Goal: Task Accomplishment & Management: Use online tool/utility

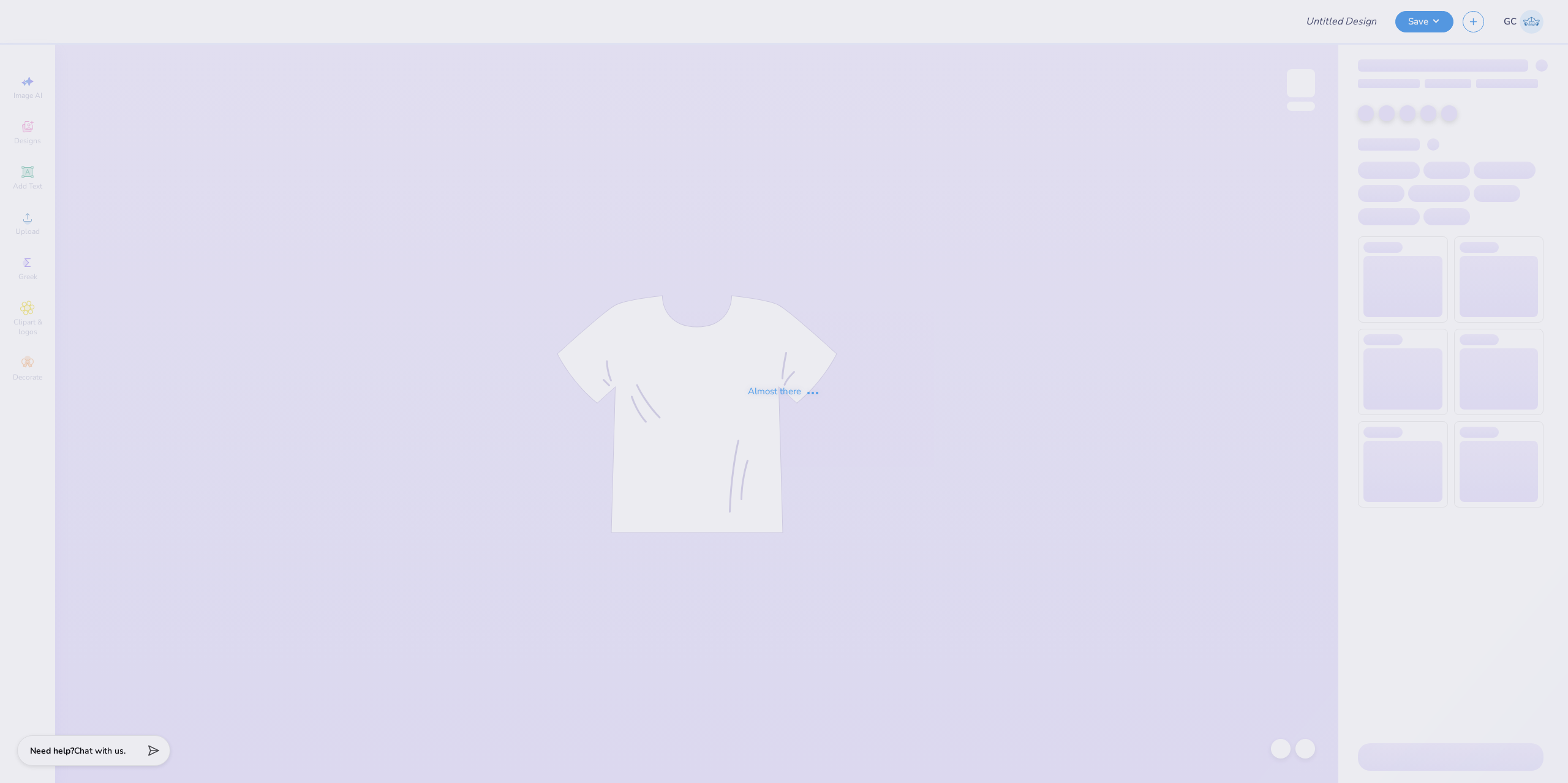
type input "AXO Welcome Week"
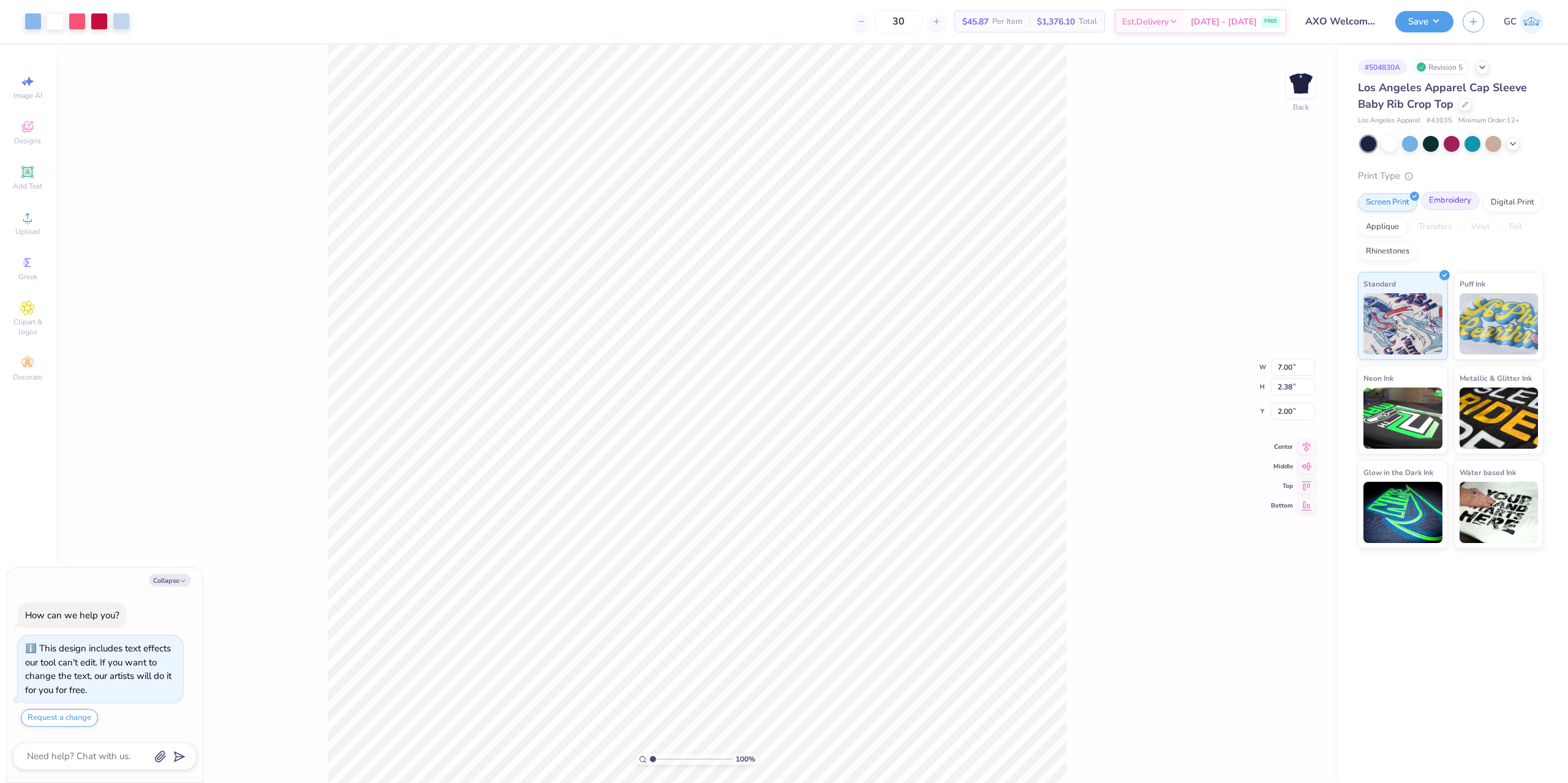
click at [1443, 201] on div "Embroidery" at bounding box center [1450, 201] width 58 height 19
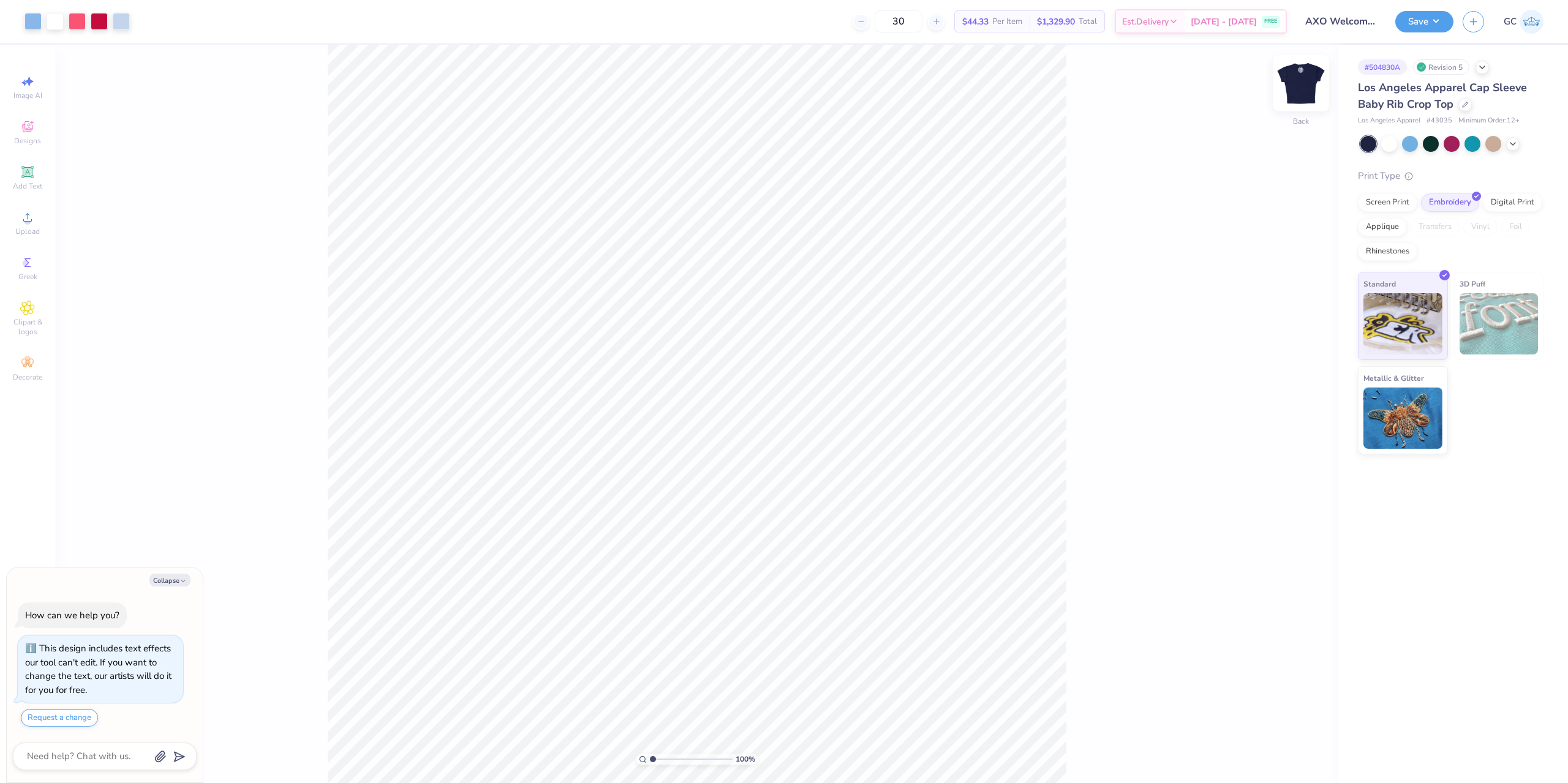
click at [1312, 88] on img at bounding box center [1301, 83] width 49 height 49
click at [1393, 200] on div "Screen Print" at bounding box center [1388, 201] width 60 height 19
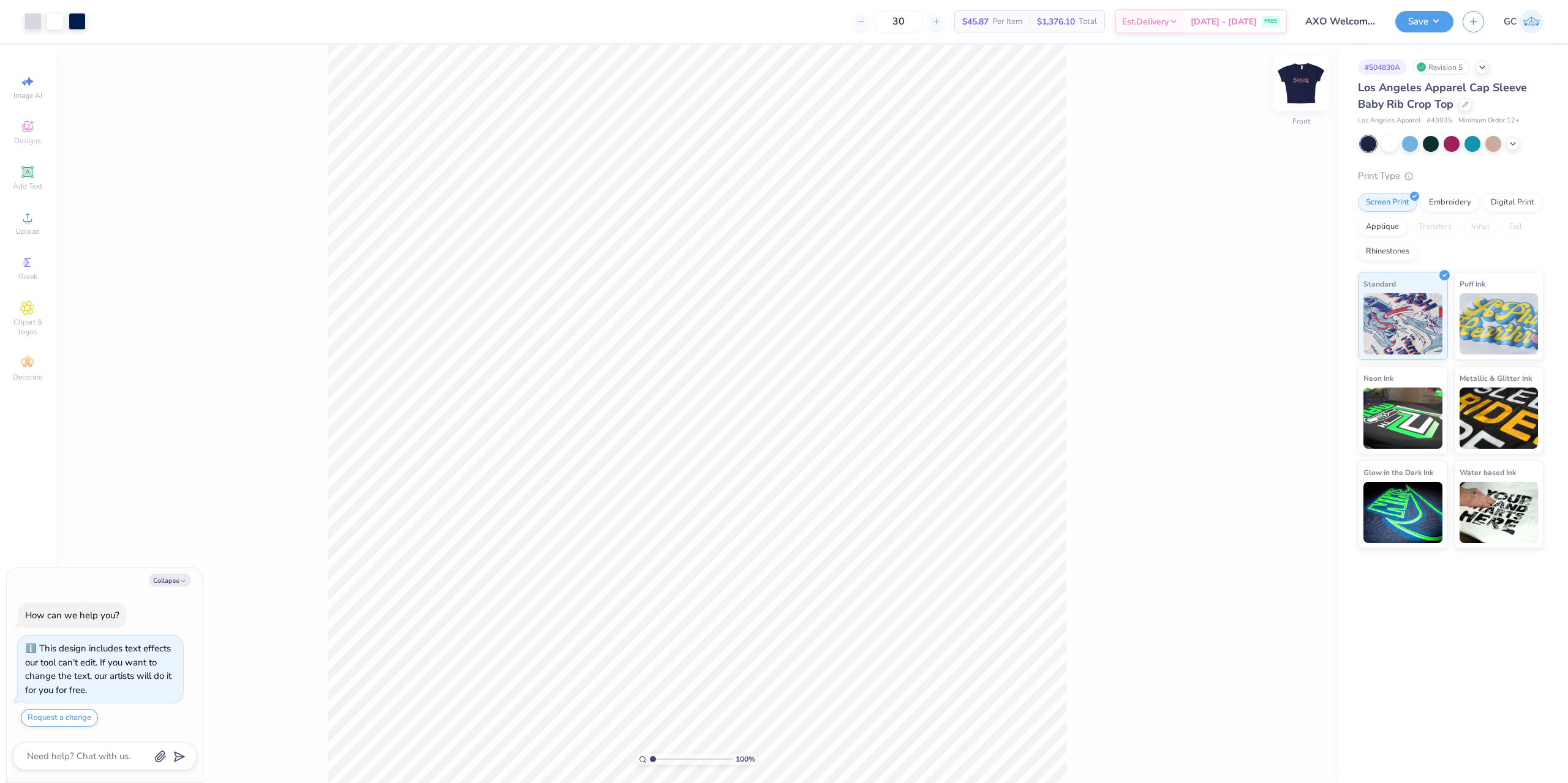
click at [1310, 84] on img at bounding box center [1301, 83] width 49 height 49
click at [1314, 94] on img at bounding box center [1301, 83] width 25 height 25
click at [1278, 746] on g at bounding box center [1281, 749] width 10 height 11
drag, startPoint x: 1279, startPoint y: 744, endPoint x: 1165, endPoint y: 630, distance: 161.2
click at [1259, 731] on div "100 % Front" at bounding box center [696, 414] width 1283 height 739
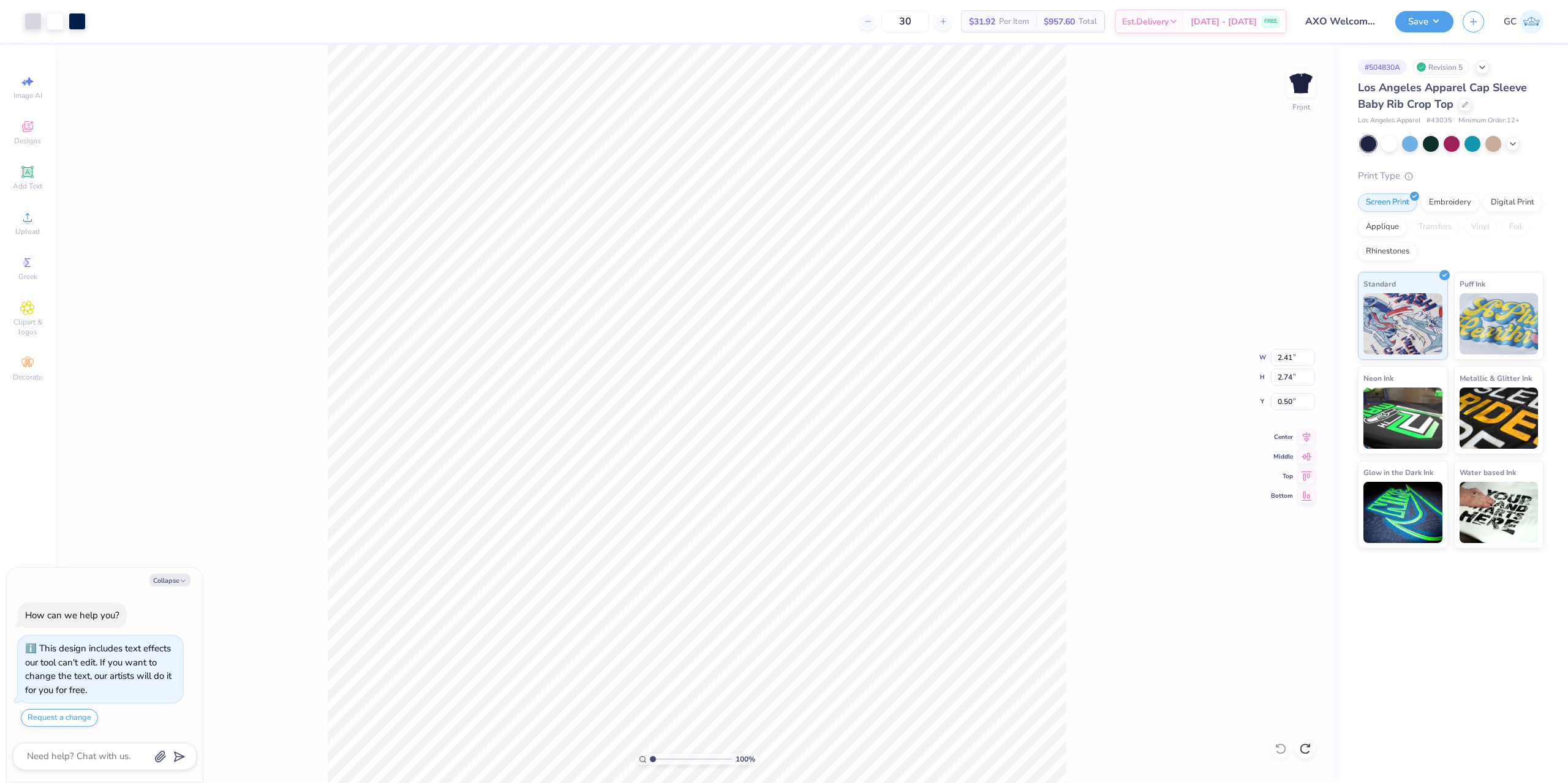
type textarea "x"
type input "2.22643191709162"
type textarea "x"
type input "2.22643191709162"
type textarea "x"
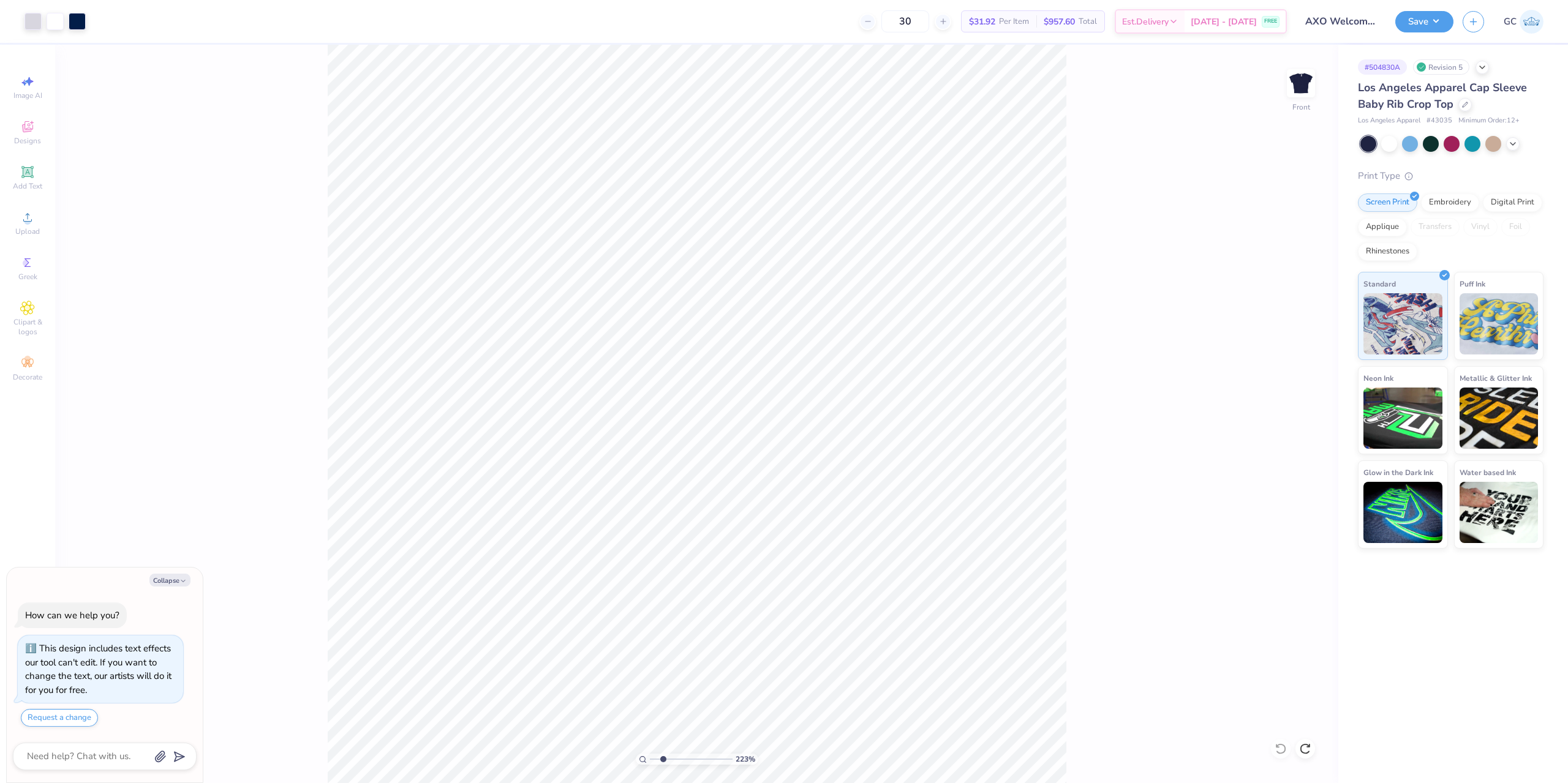
type input "2.22643191709162"
type textarea "x"
type input "2.22643191709162"
type textarea "x"
click at [712, 337] on li "Download vector" at bounding box center [692, 330] width 96 height 24
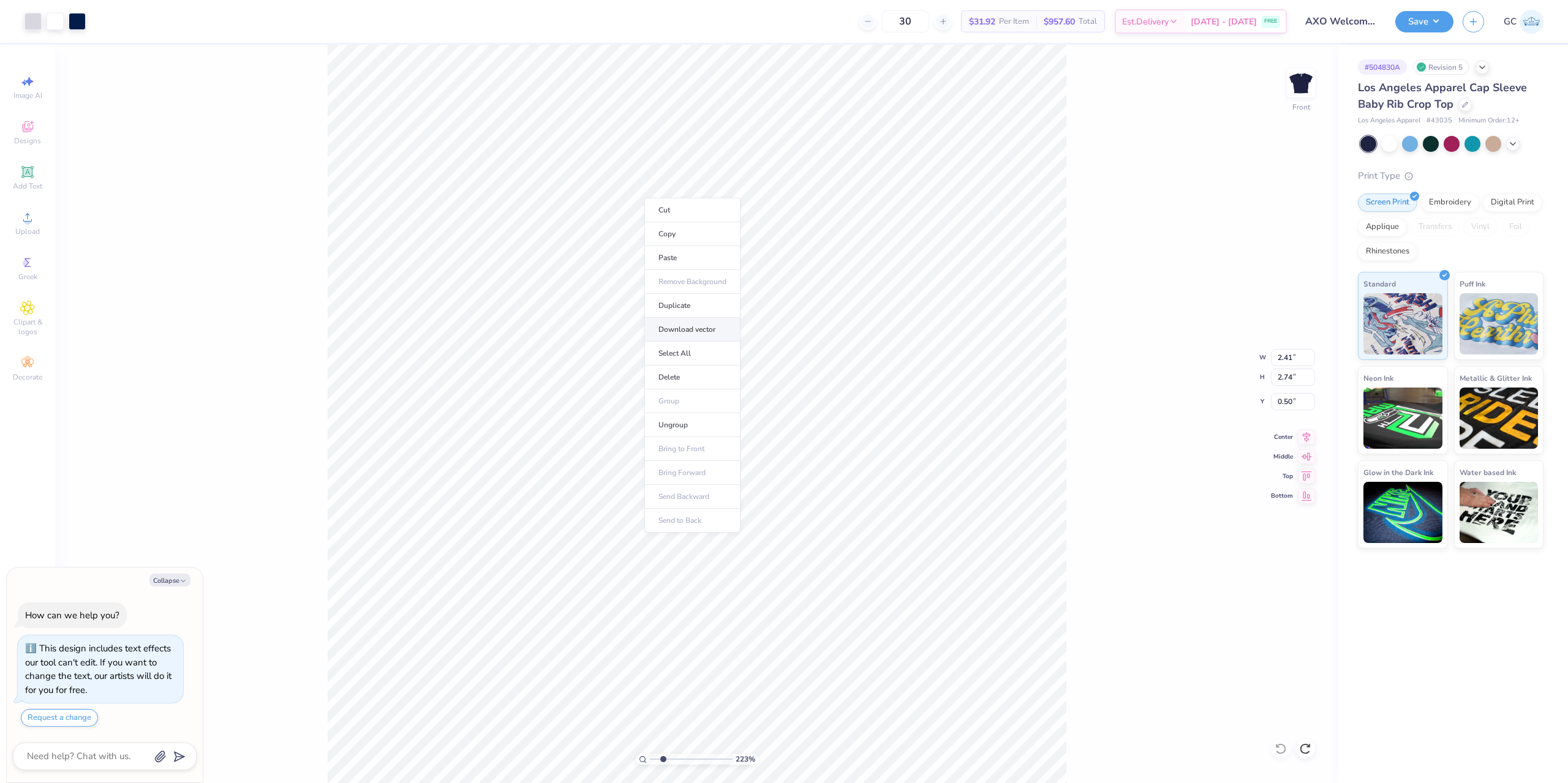
type input "2.22643191709162"
type textarea "x"
type input "2.22643191709162"
type textarea "x"
type input "1.10522621487156"
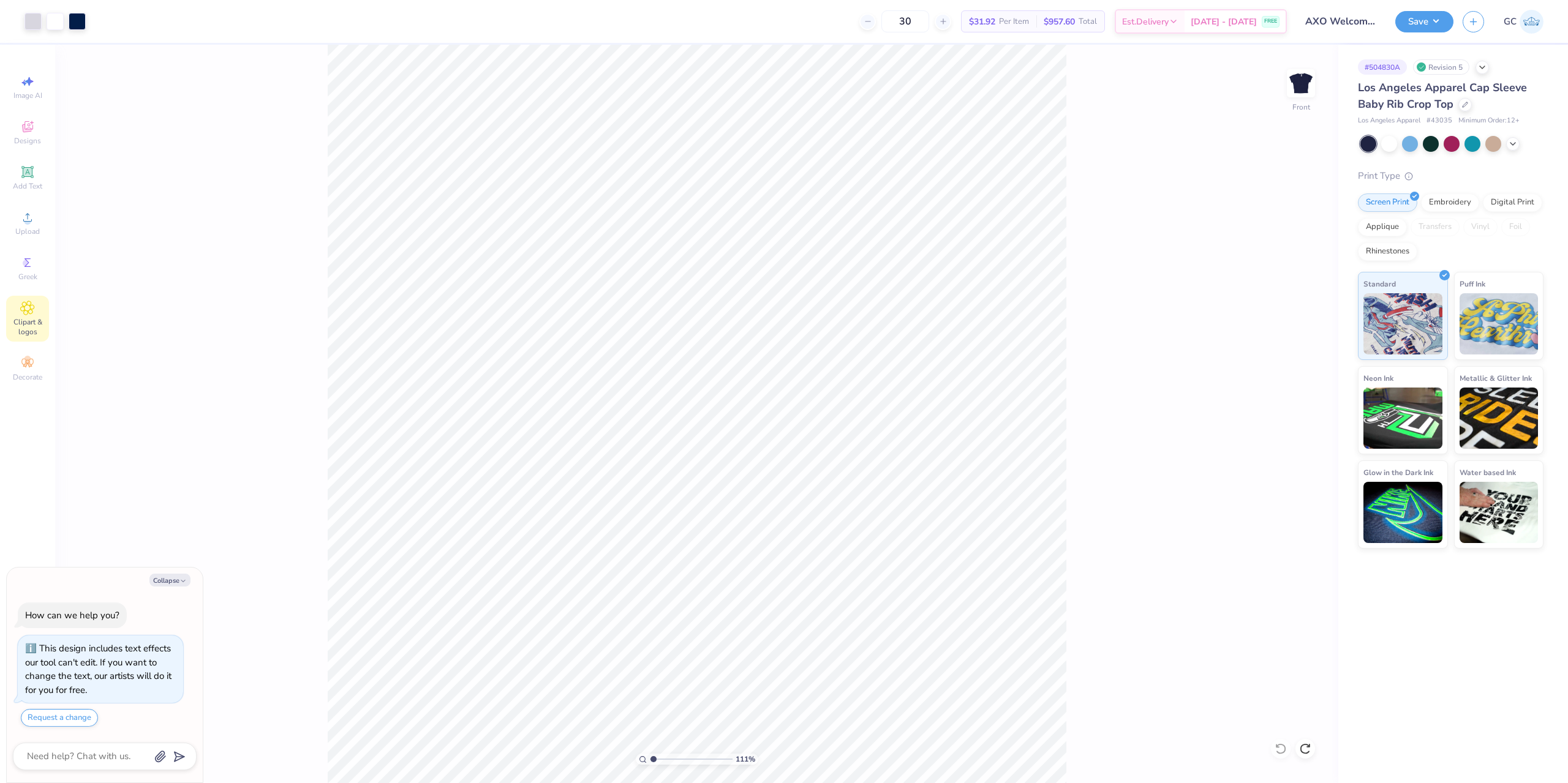
click at [29, 306] on icon at bounding box center [27, 308] width 6 height 6
type textarea "x"
type input "1.10522621487156"
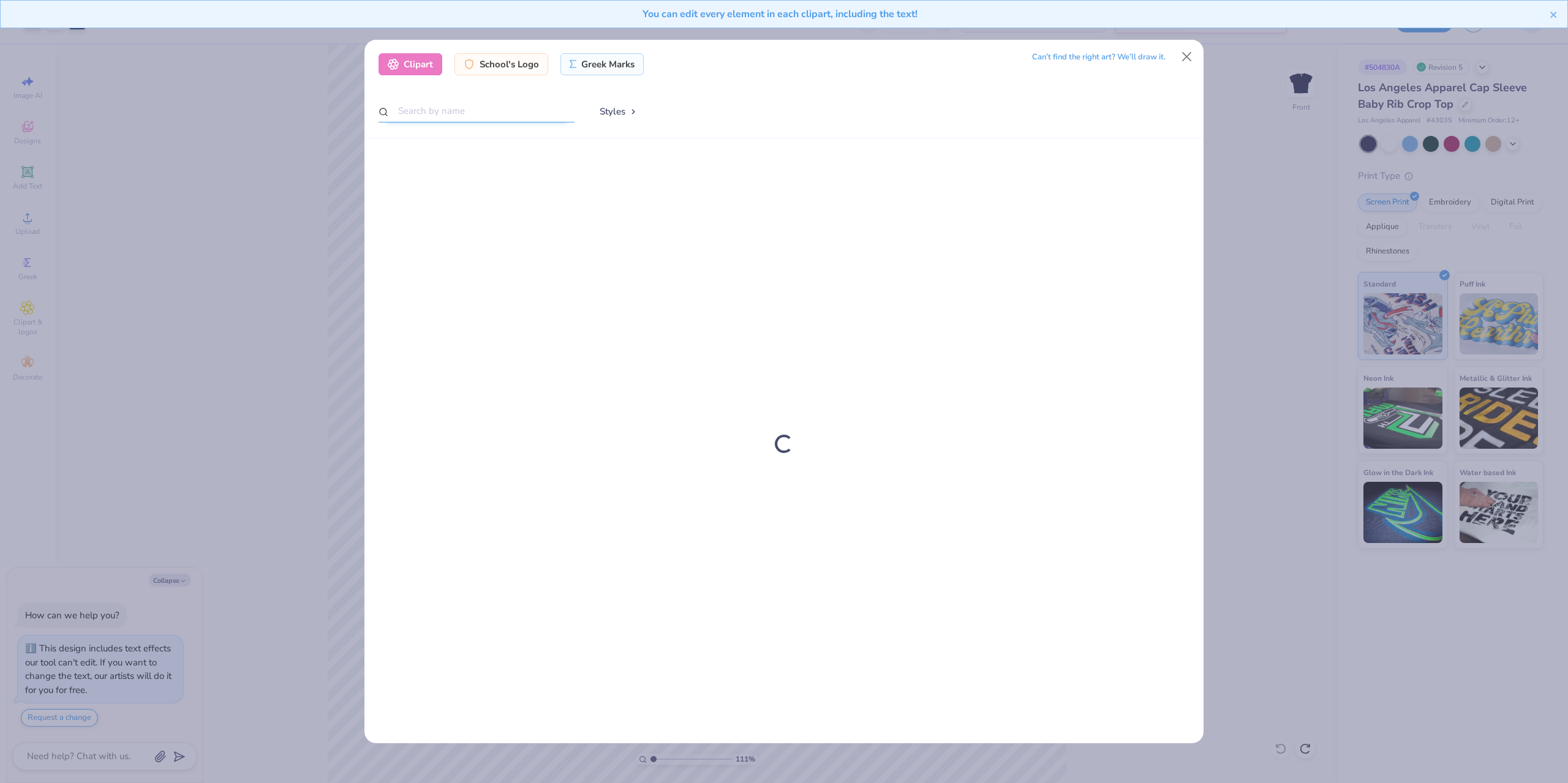
click at [519, 109] on input "text" at bounding box center [476, 111] width 196 height 23
click at [522, 78] on div "Clipart School's Logo Greek Marks Can’t find the right art? We’ll draw it. Styl…" at bounding box center [784, 89] width 839 height 99
click at [522, 68] on div "School's Logo" at bounding box center [502, 63] width 94 height 22
type textarea "x"
type input "1.10522621487156"
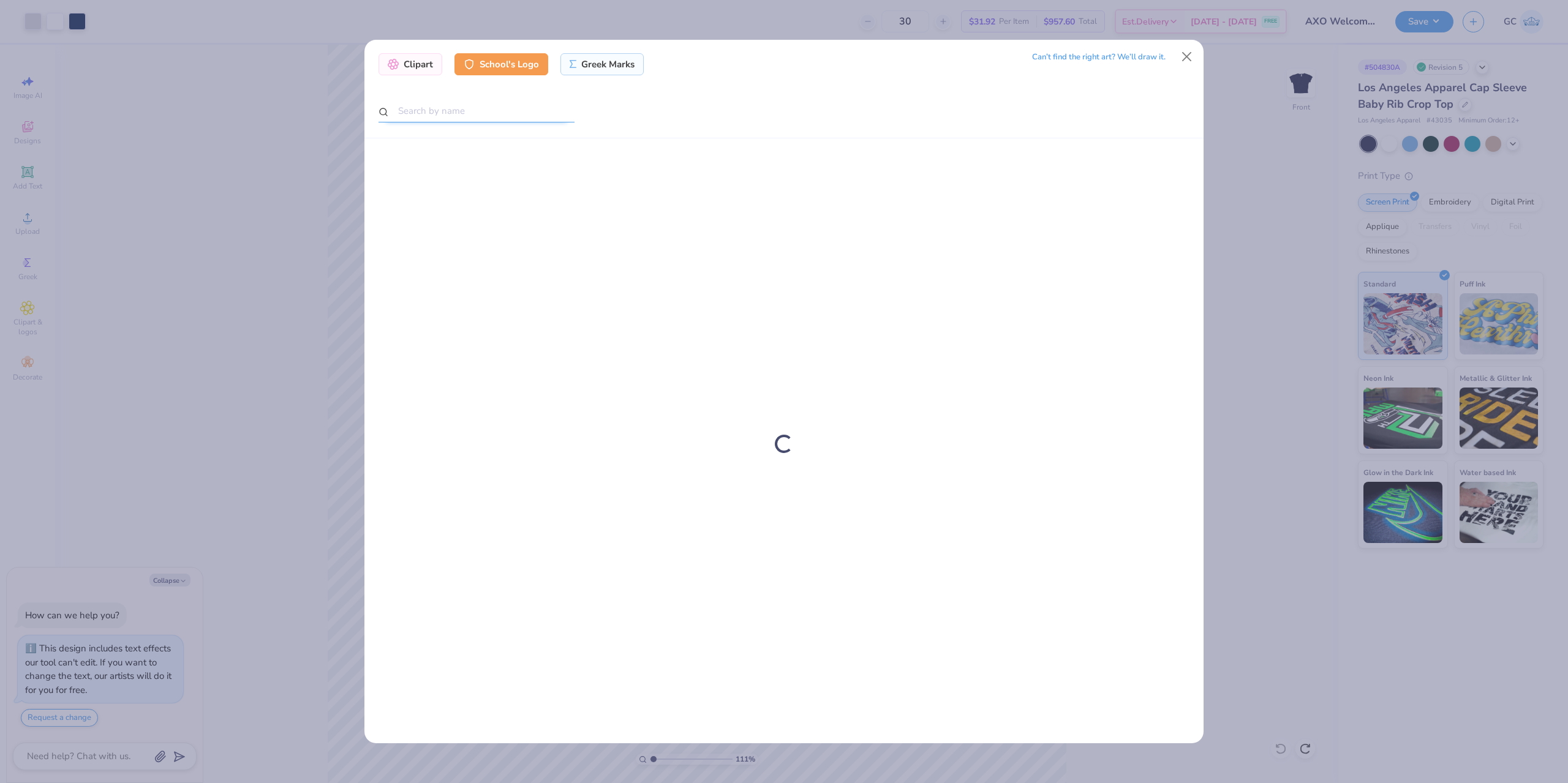
click at [512, 116] on input "text" at bounding box center [476, 111] width 196 height 23
type input "panhellenic"
type textarea "x"
type input "panhellenic"
click at [1186, 52] on button "Close" at bounding box center [1187, 56] width 23 height 23
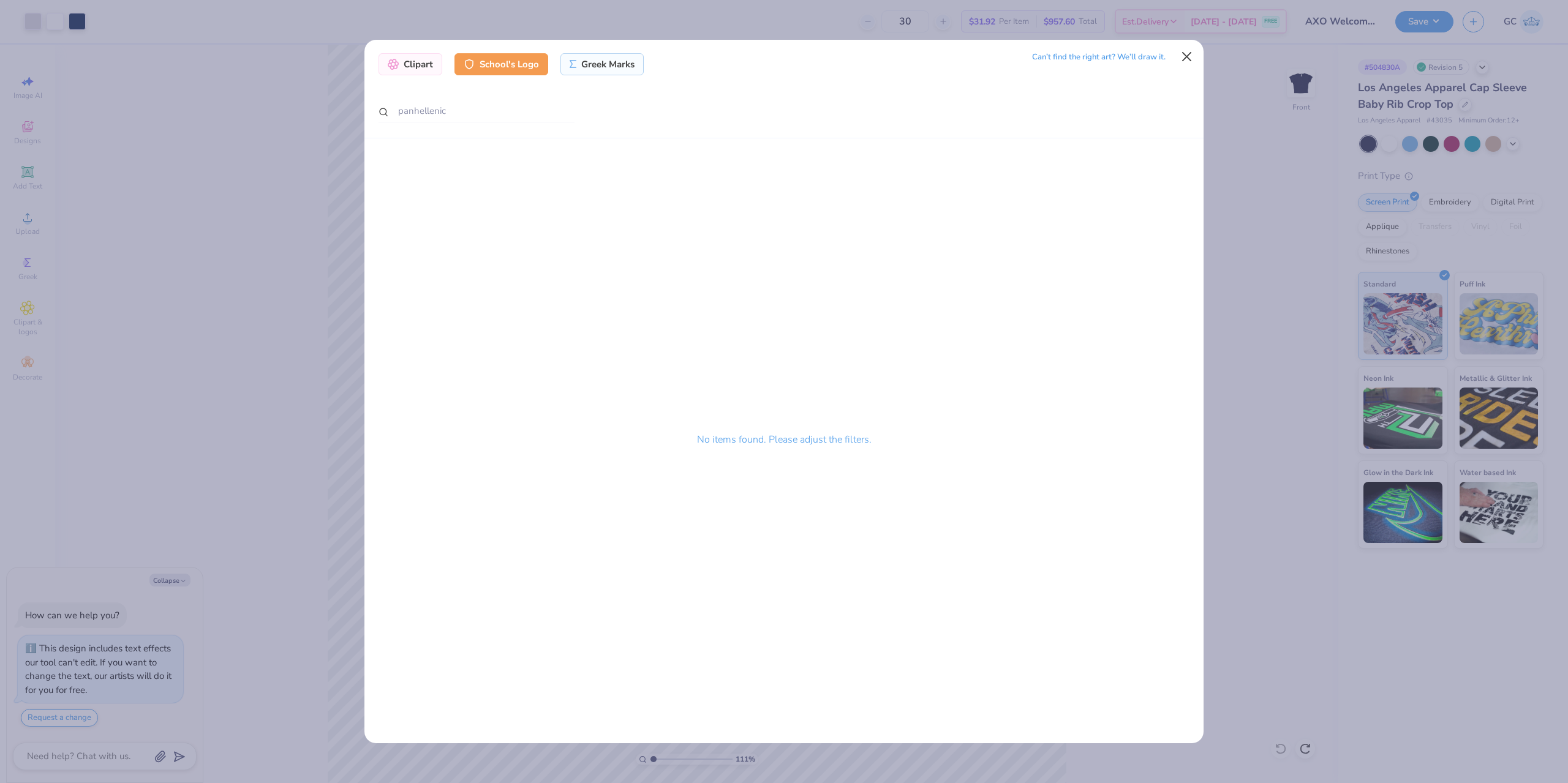
type textarea "x"
type input "1.10522621487156"
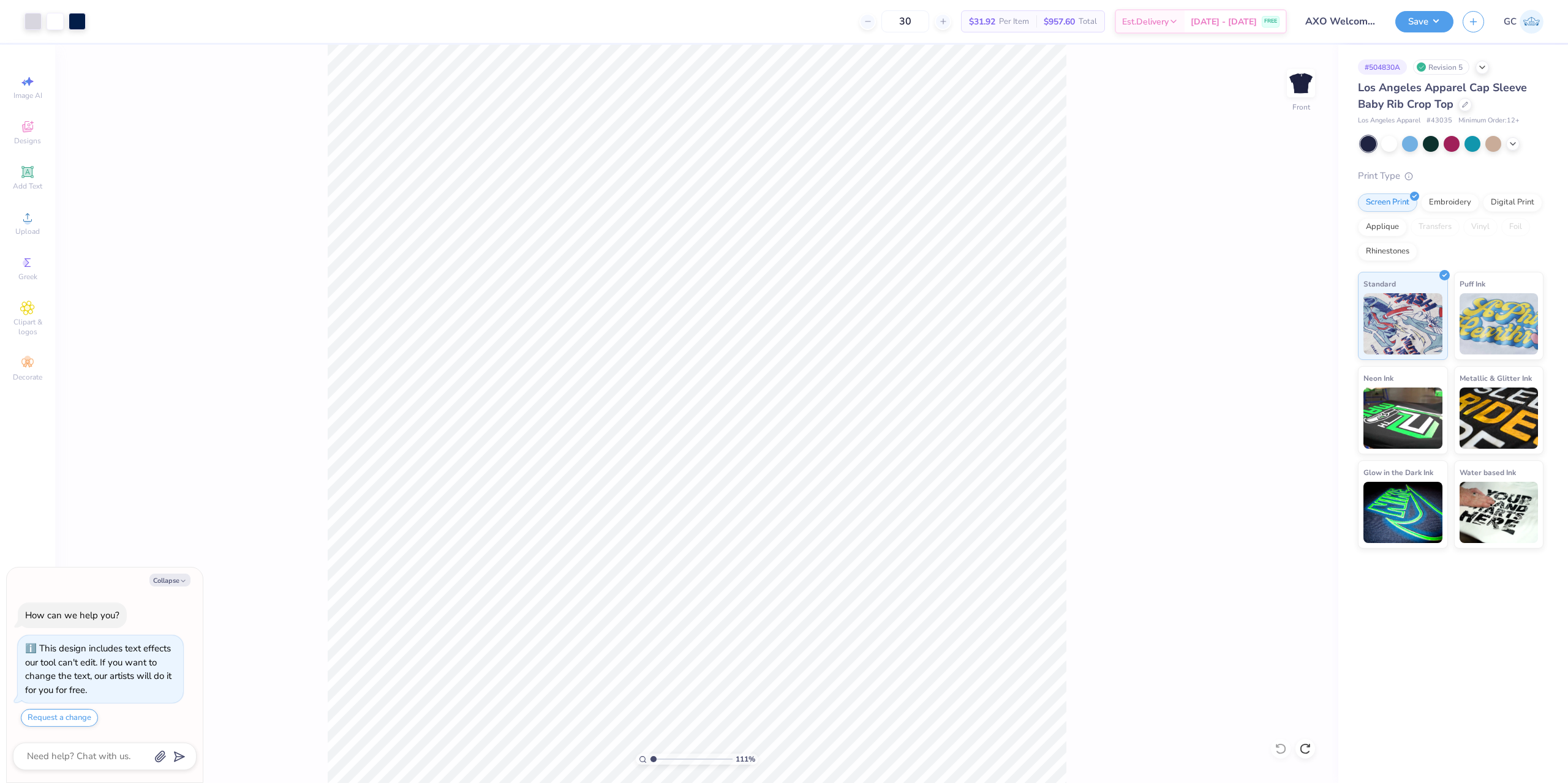
type textarea "x"
type input "1.10522621487156"
type textarea "x"
type input "1.10522621487156"
type textarea "x"
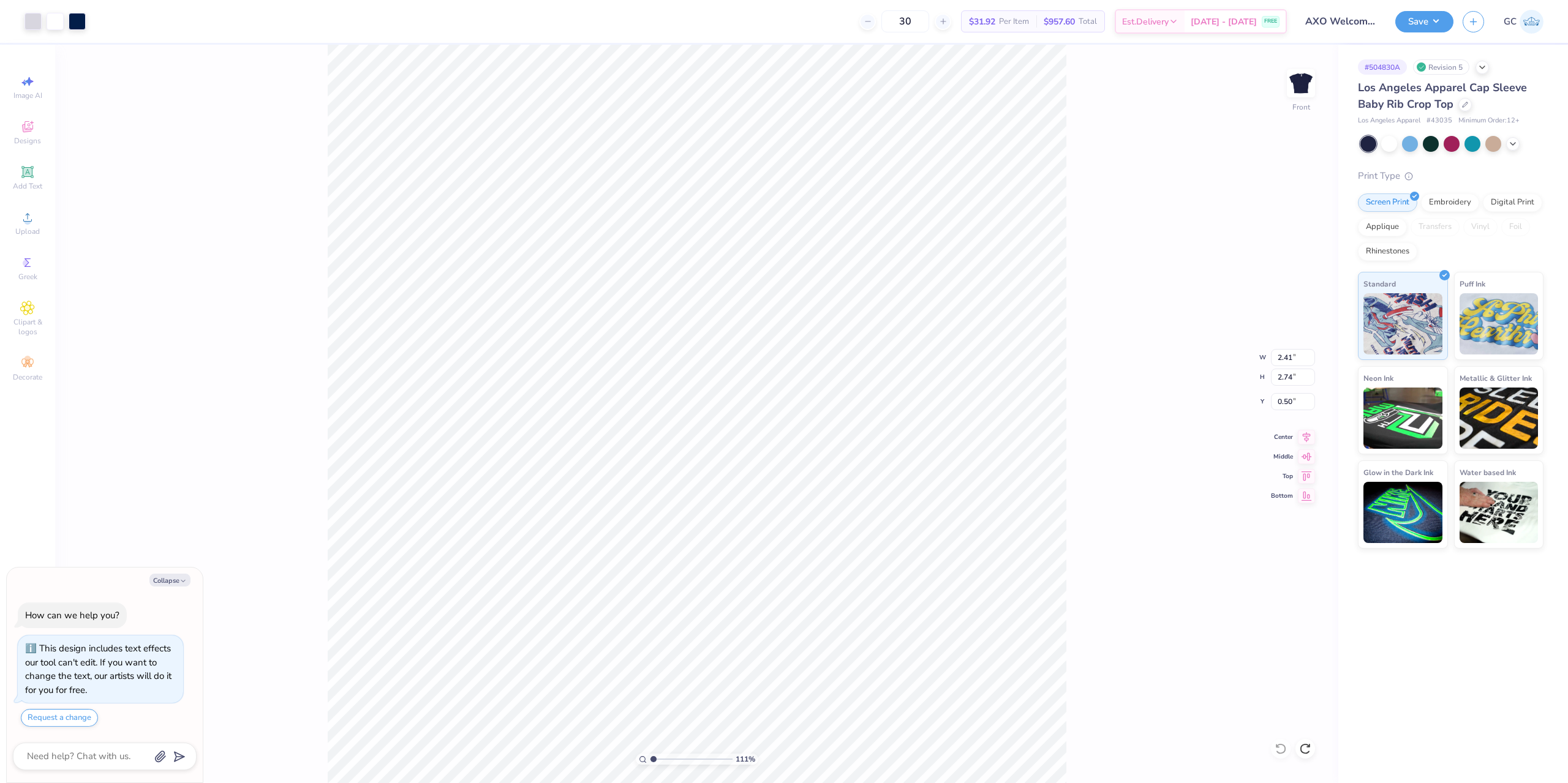
type input "1.10522621487156"
click at [1303, 83] on img at bounding box center [1301, 83] width 49 height 49
type textarea "x"
type input "1.10522621487156"
type textarea "x"
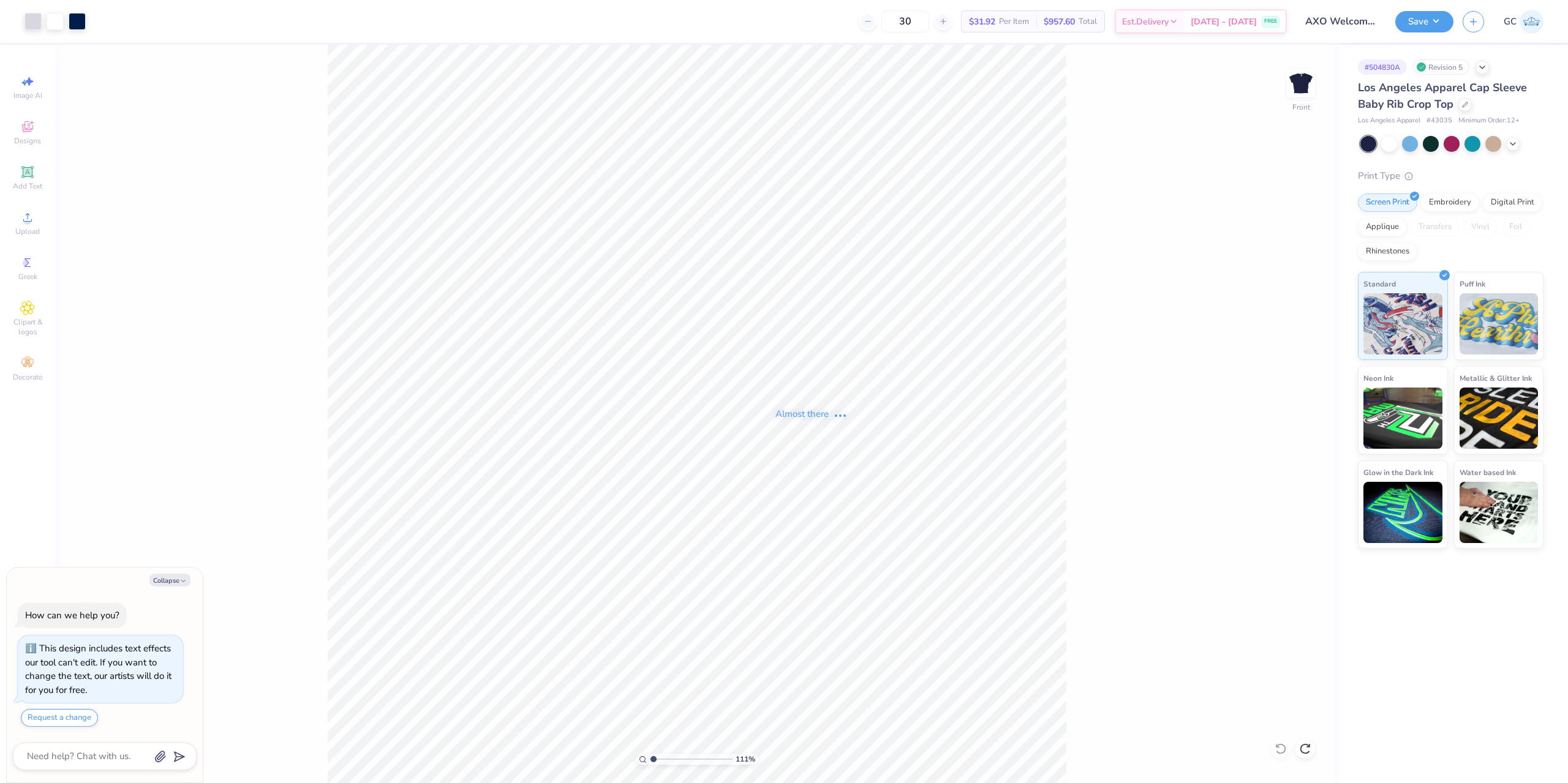
type input "1.10522621487156"
type textarea "x"
type input "1.10522621487156"
type textarea "x"
type input "1.10522621487156"
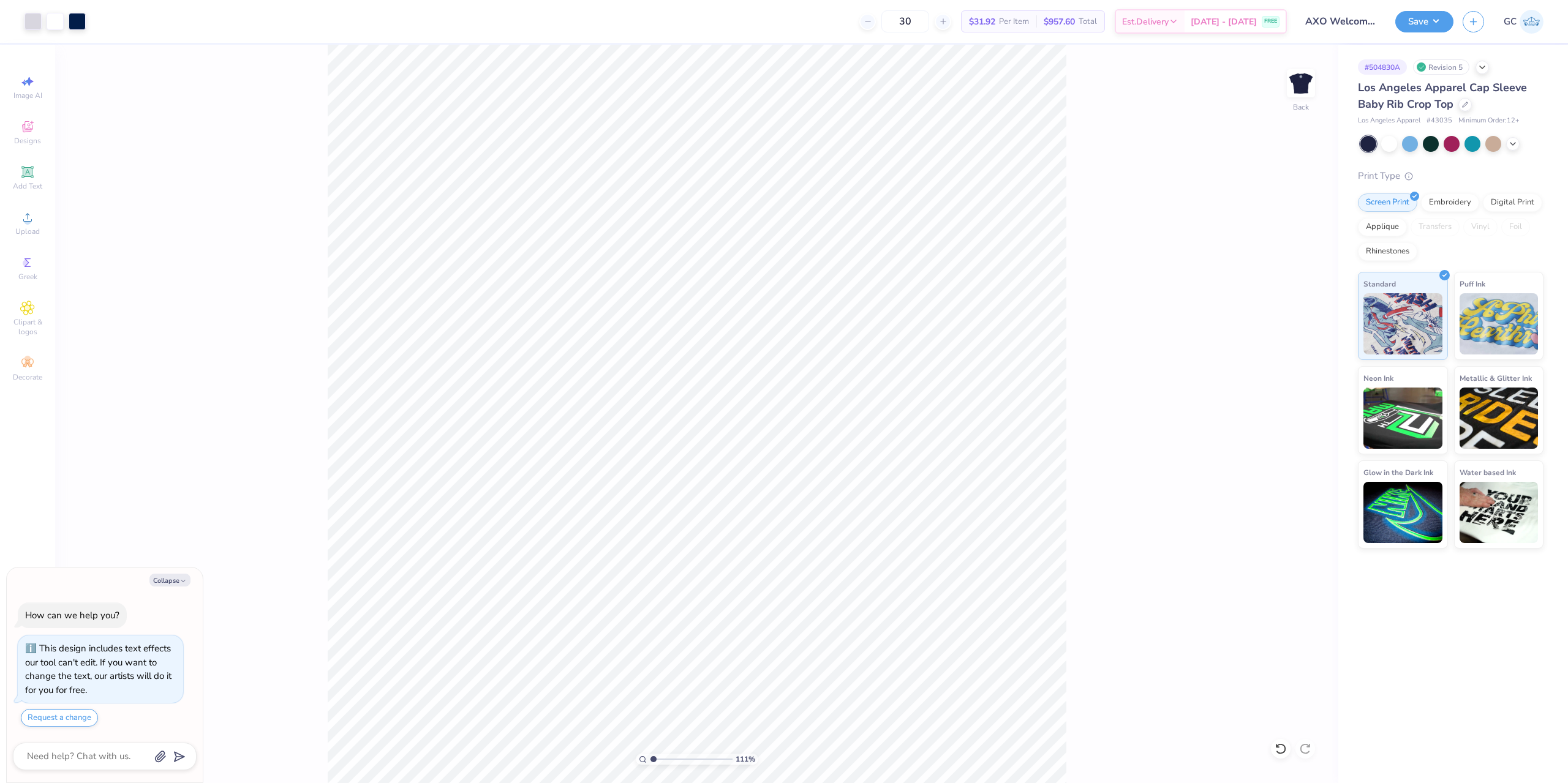
type textarea "x"
type input "1.10522621487156"
type textarea "x"
type input "1.10522621487156"
type textarea "x"
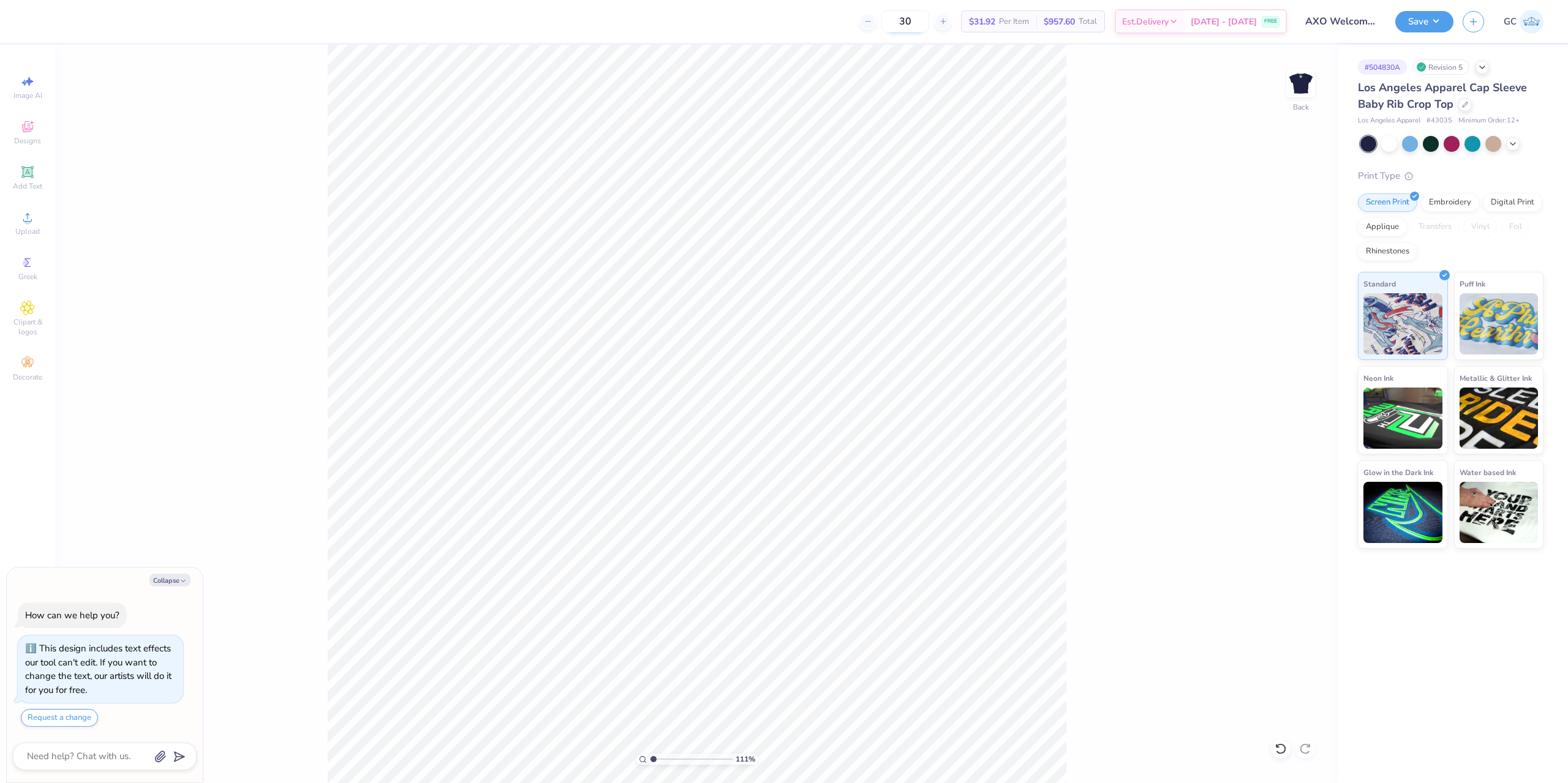
type input "1.10522621487156"
type textarea "x"
type input "1.10522621487156"
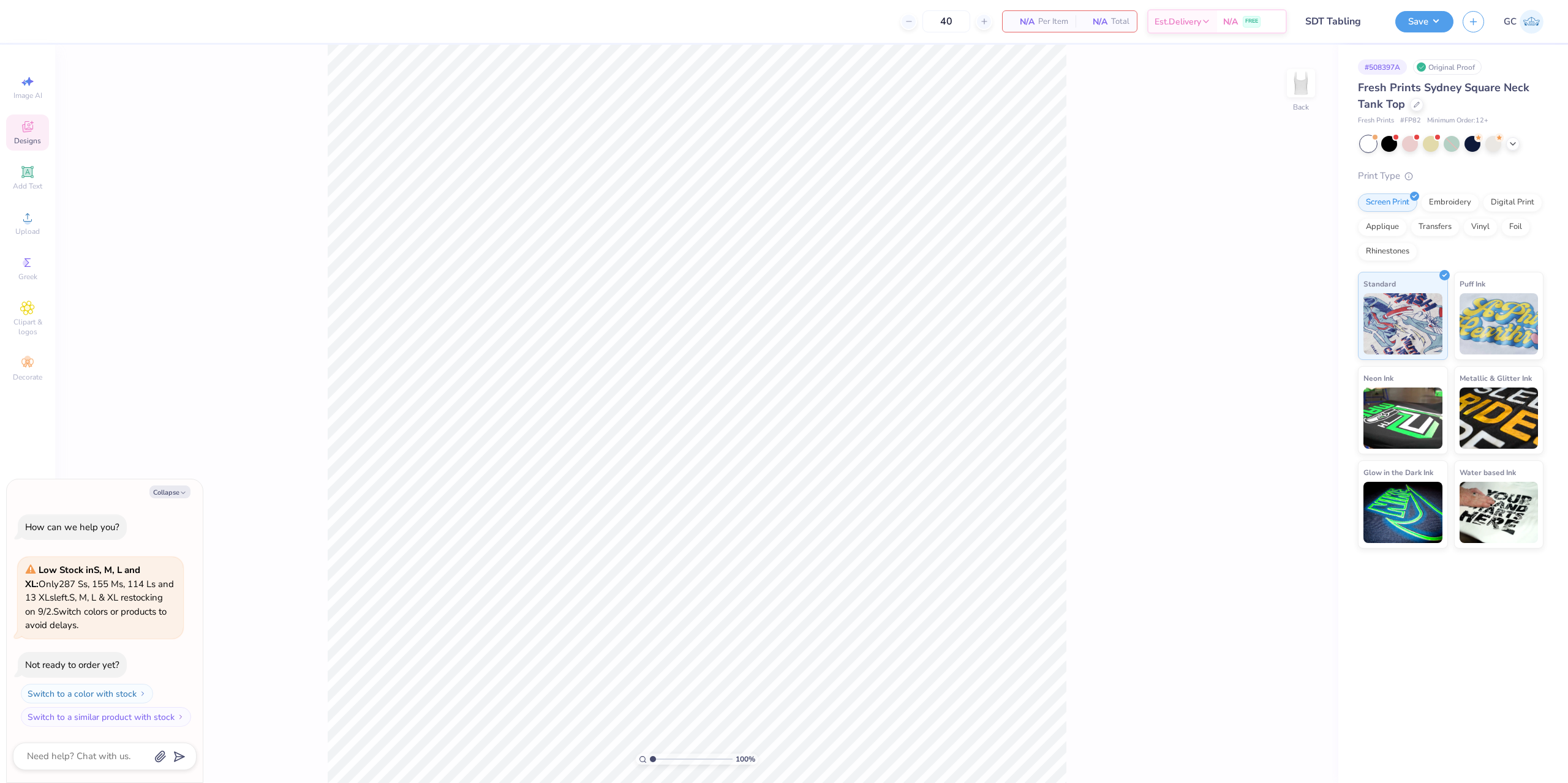
click at [36, 129] on div "Designs" at bounding box center [27, 133] width 43 height 37
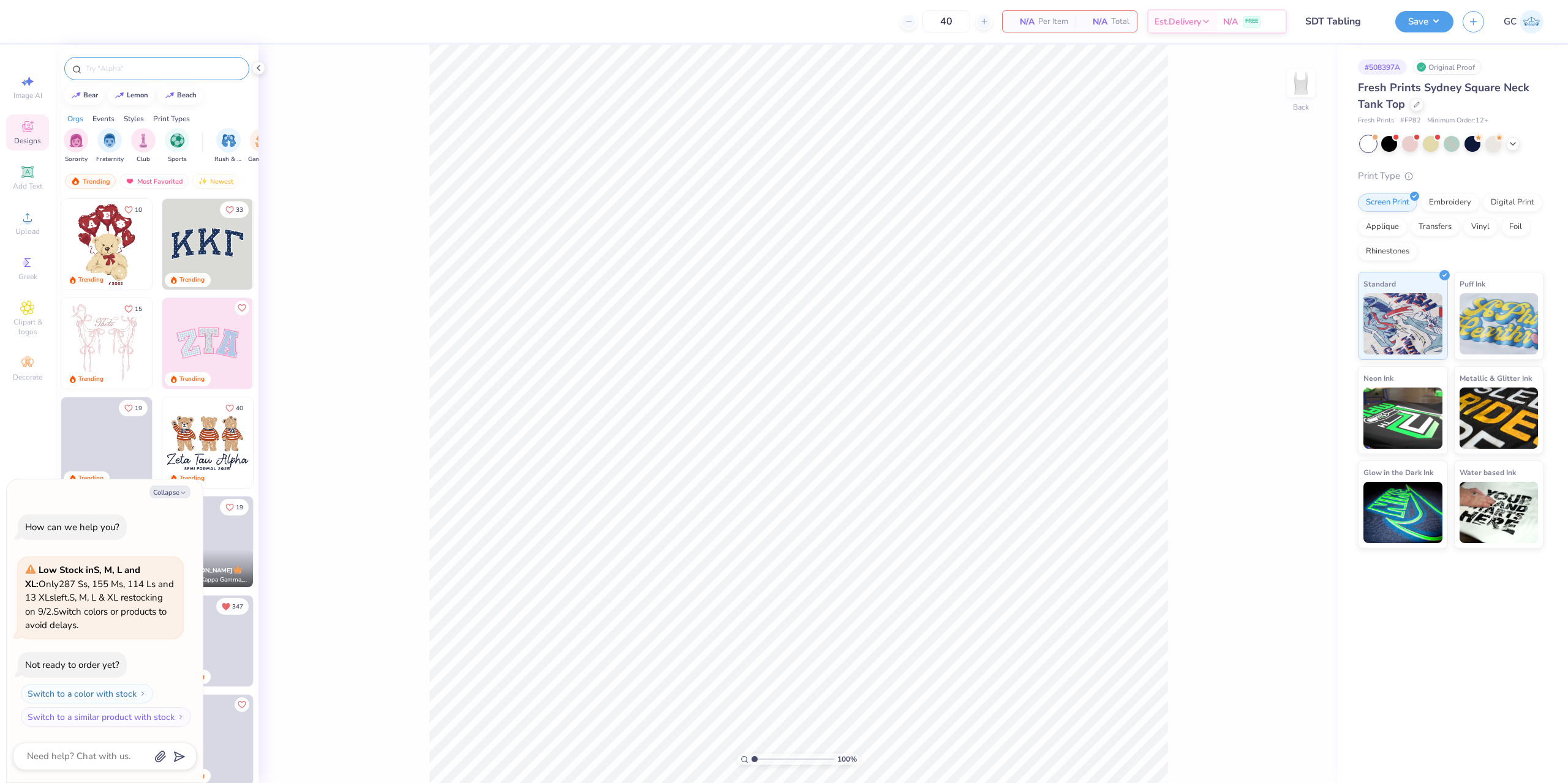
click at [149, 67] on input "text" at bounding box center [162, 68] width 156 height 12
type textarea "x"
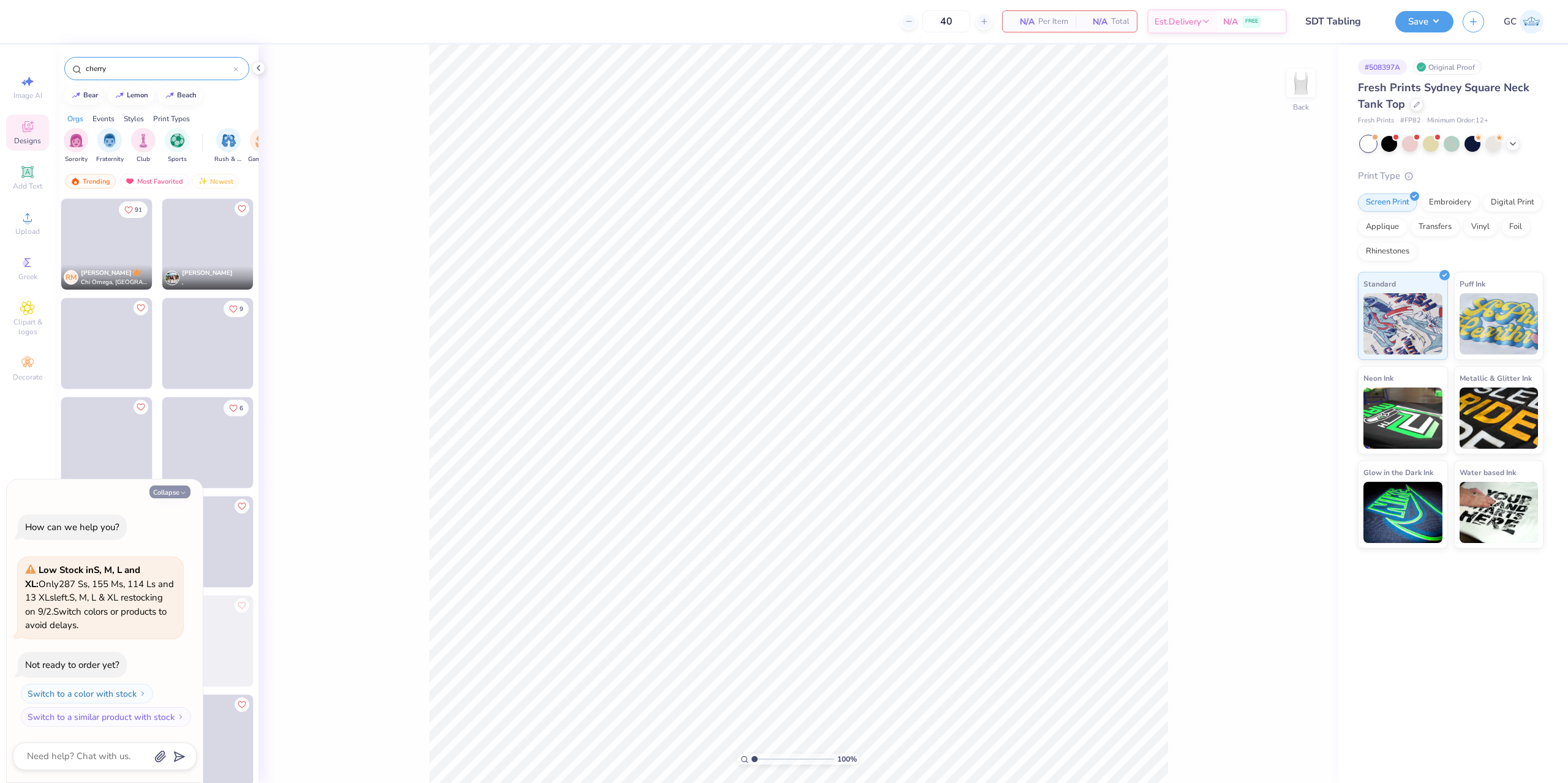
type input "cherry"
click at [181, 494] on icon "button" at bounding box center [183, 493] width 8 height 8
type textarea "x"
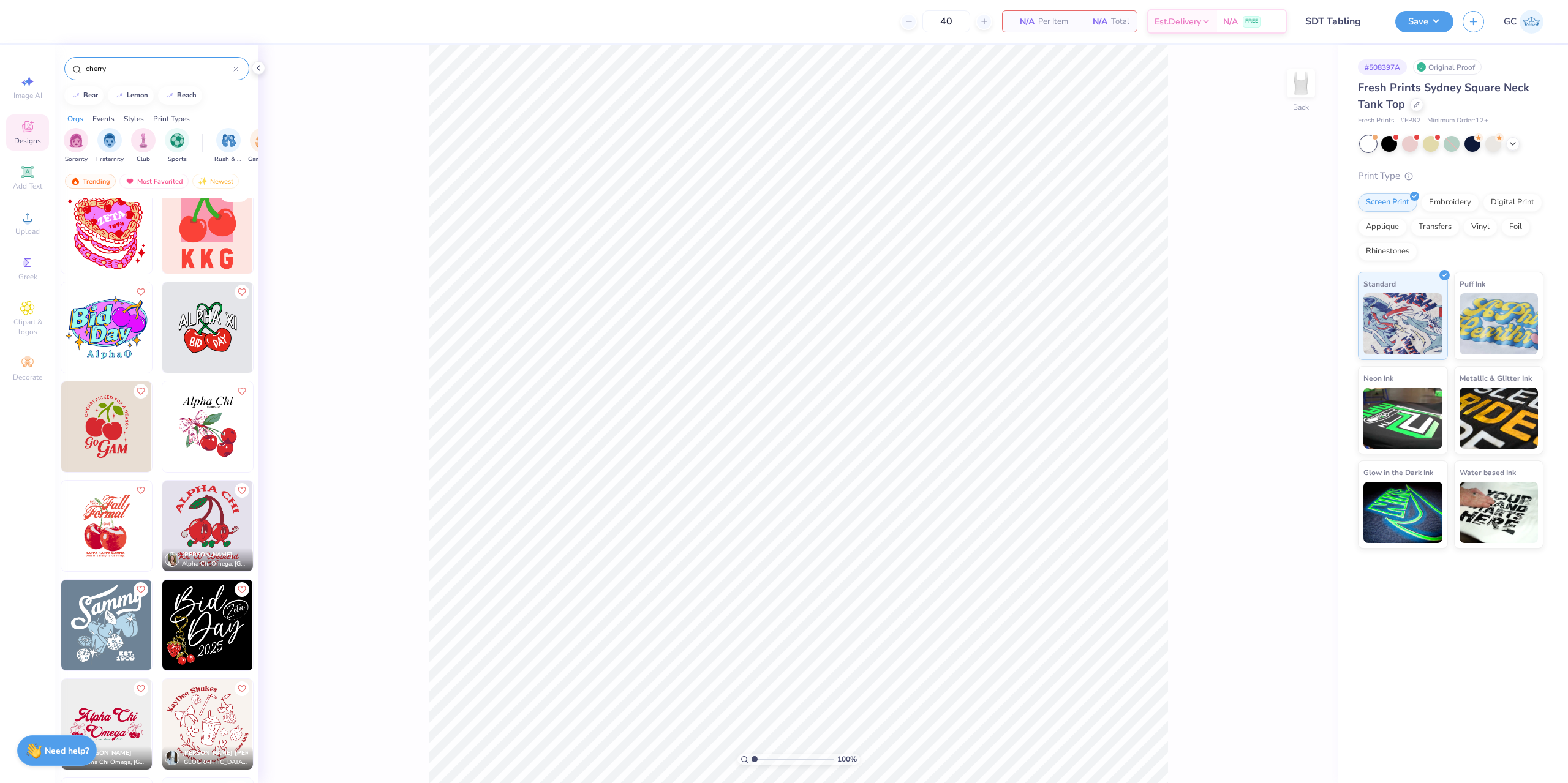
scroll to position [6940, 0]
